Goal: Navigation & Orientation: Find specific page/section

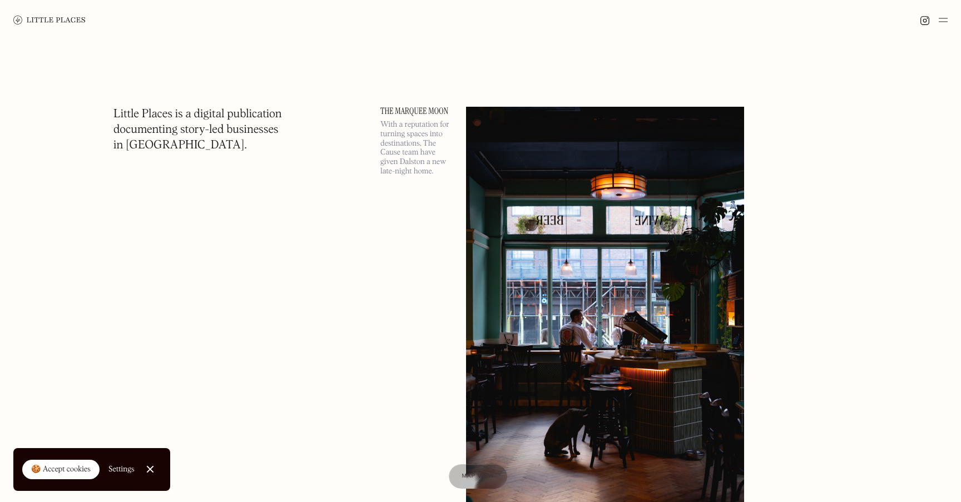
click at [946, 18] on img at bounding box center [943, 19] width 9 height 13
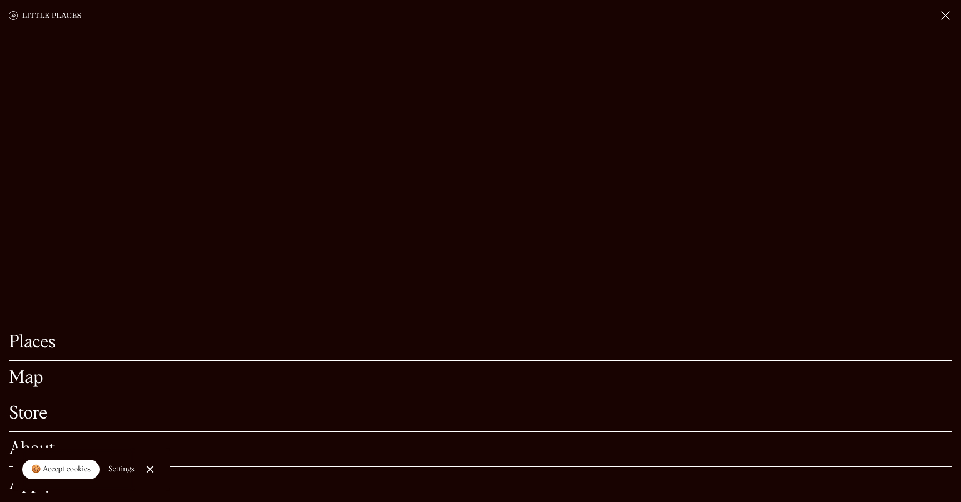
click at [34, 379] on link "Map" at bounding box center [480, 378] width 943 height 17
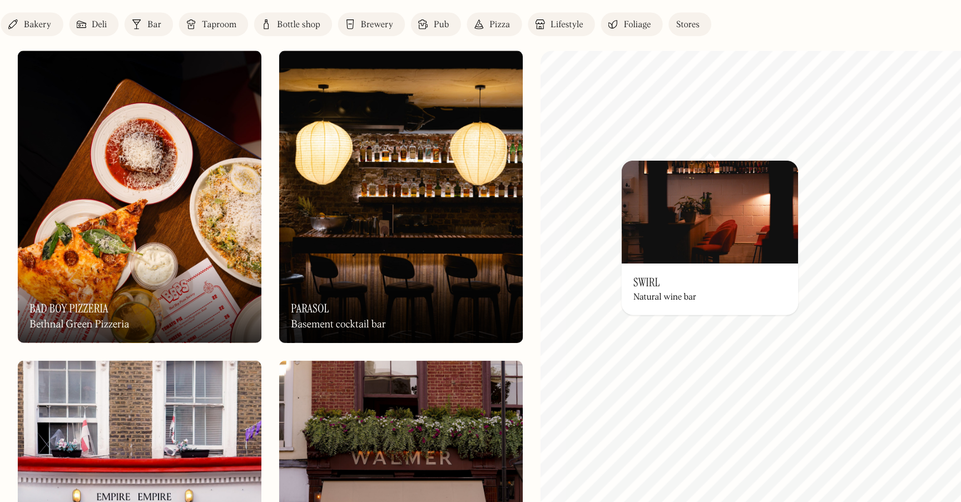
click at [733, 166] on img at bounding box center [733, 204] width 133 height 78
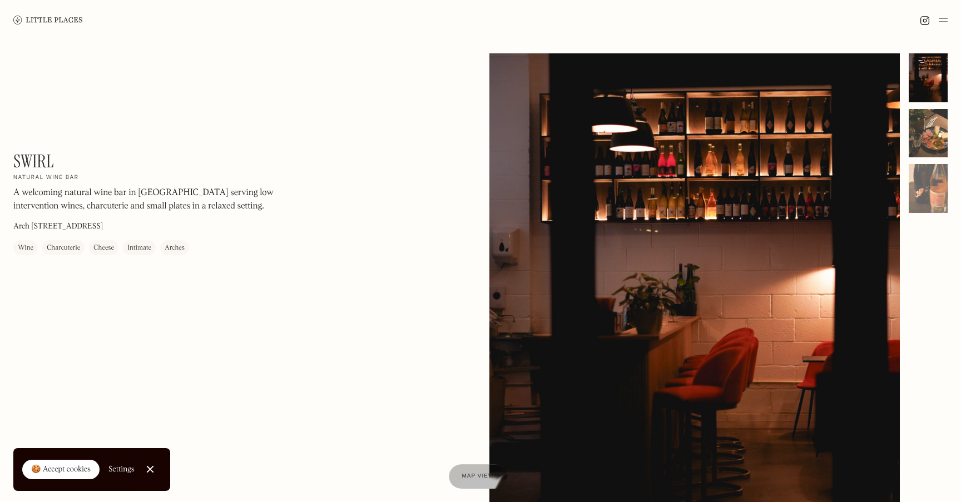
click at [930, 140] on div at bounding box center [928, 133] width 39 height 49
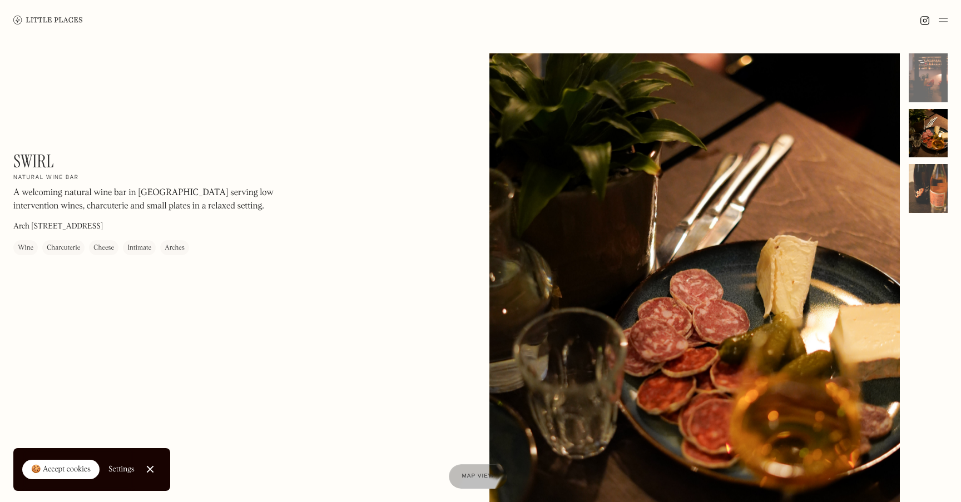
click at [930, 187] on div at bounding box center [928, 188] width 39 height 49
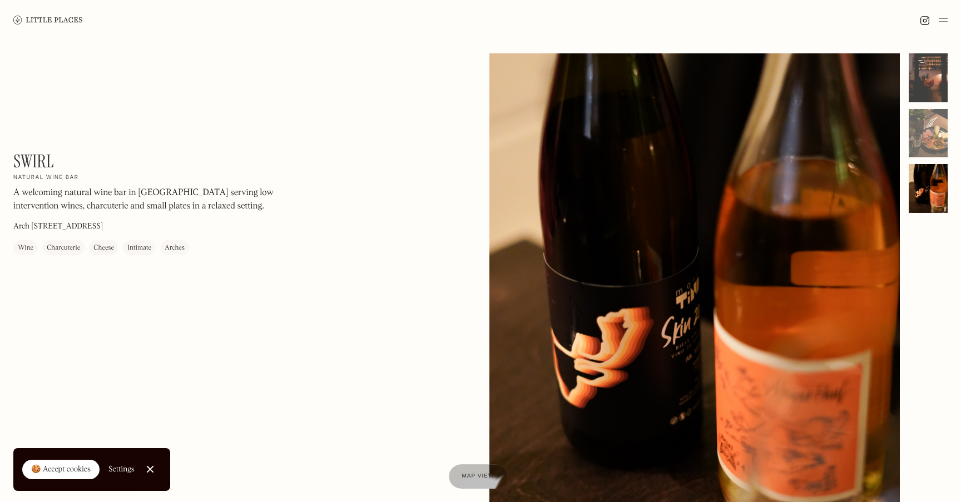
click at [929, 82] on div at bounding box center [928, 77] width 39 height 49
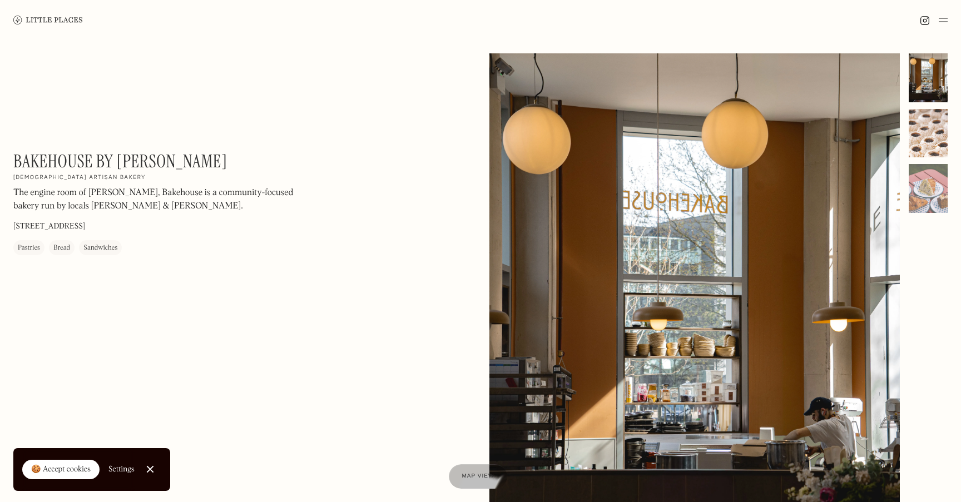
drag, startPoint x: 932, startPoint y: 132, endPoint x: 931, endPoint y: 138, distance: 6.2
click at [932, 132] on div at bounding box center [928, 133] width 39 height 49
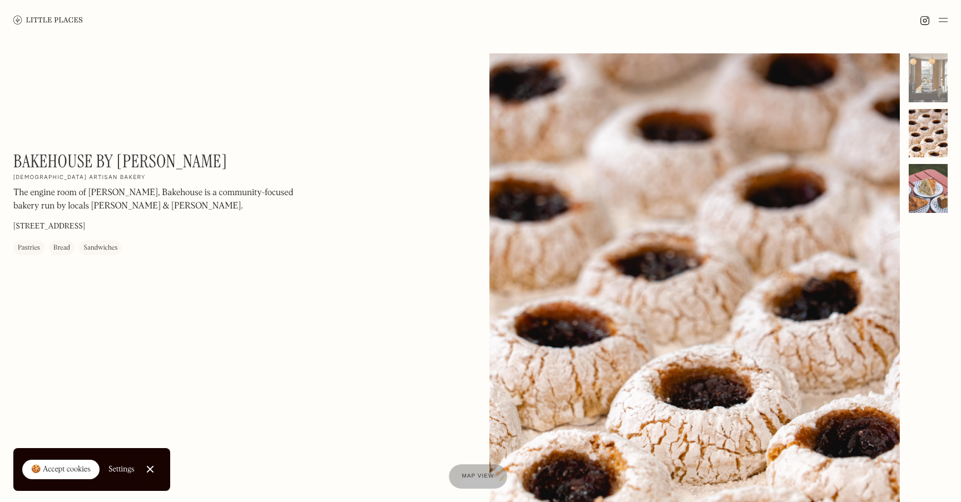
click at [925, 194] on div at bounding box center [928, 188] width 39 height 49
